Goal: Information Seeking & Learning: Learn about a topic

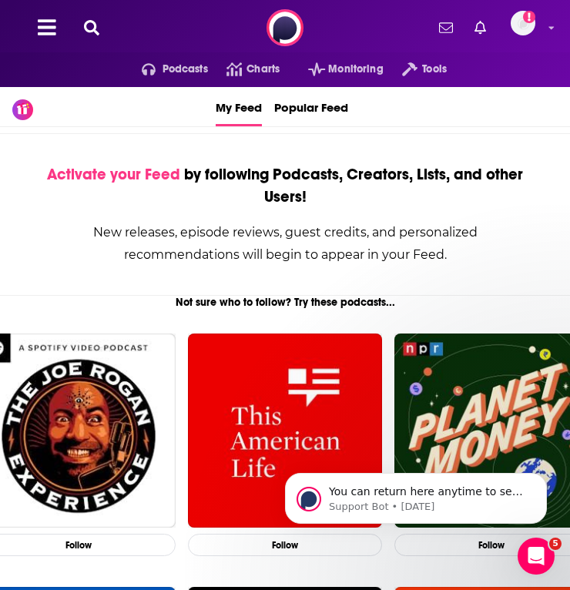
click at [72, 28] on div "Podcasts Charts Monitoring Tools For Business For Podcasters More Add a profile…" at bounding box center [285, 27] width 570 height 55
click at [86, 28] on icon at bounding box center [91, 27] width 15 height 15
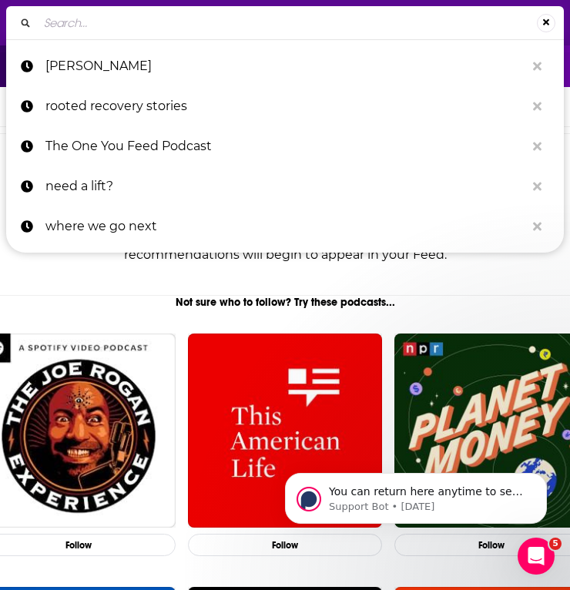
click at [155, 28] on input "Search..." at bounding box center [287, 23] width 499 height 25
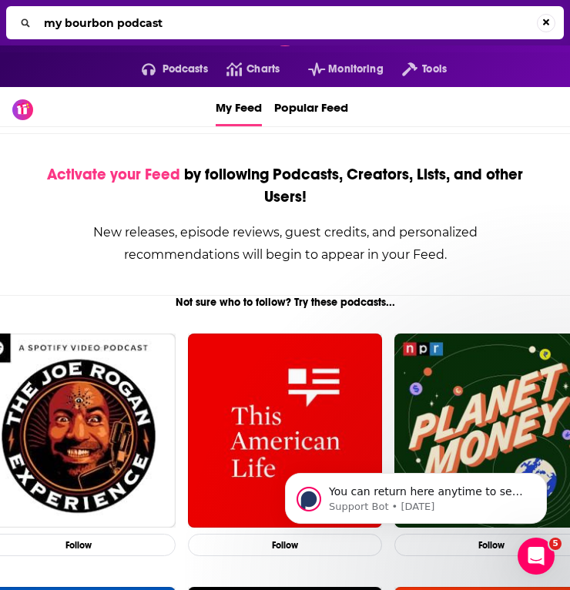
type input "my bourbon podcast"
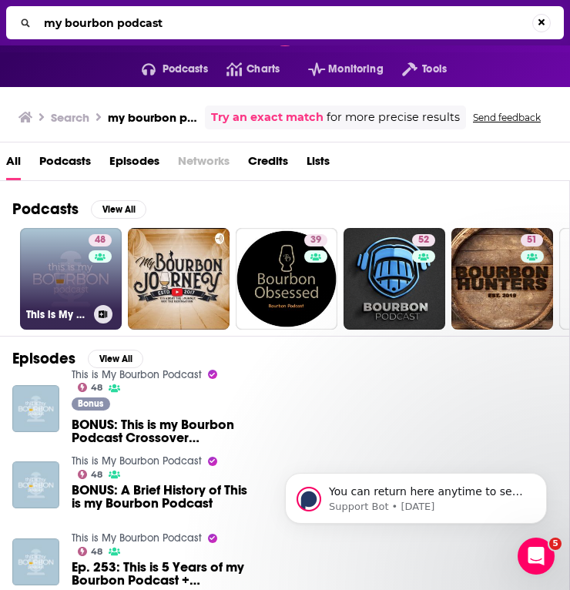
click at [73, 278] on link "48 This is My Bourbon Podcast" at bounding box center [71, 279] width 102 height 102
